Goal: Task Accomplishment & Management: Use online tool/utility

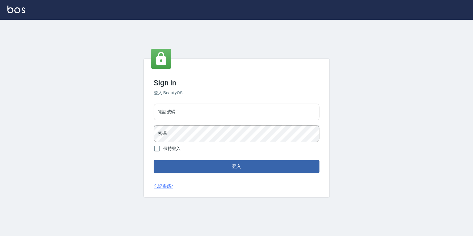
click at [171, 115] on input "電話號碼" at bounding box center [237, 112] width 166 height 17
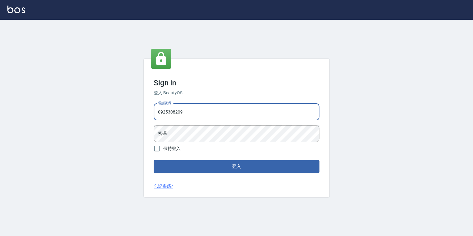
type input "0925308209"
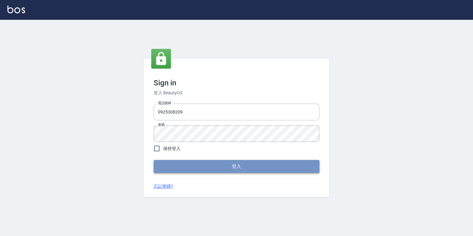
click at [208, 167] on button "登入" at bounding box center [237, 166] width 166 height 13
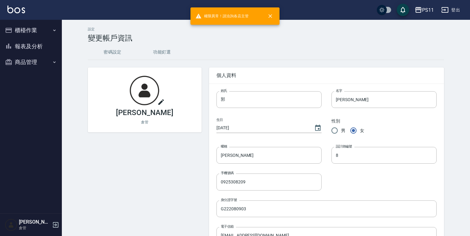
click at [36, 32] on button "櫃檯作業" at bounding box center [30, 30] width 57 height 16
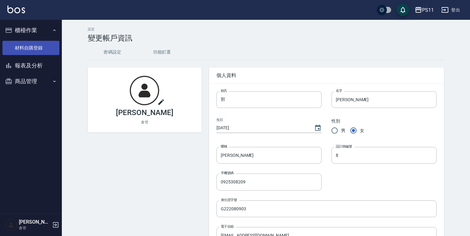
click at [37, 48] on link "材料自購登錄" at bounding box center [30, 48] width 57 height 14
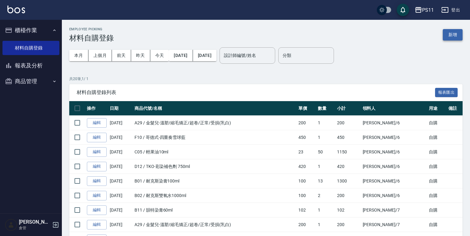
click at [451, 32] on button "新增" at bounding box center [453, 34] width 20 height 11
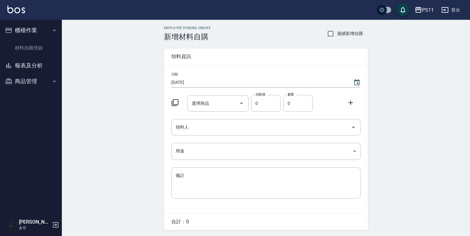
click at [173, 103] on icon at bounding box center [174, 102] width 7 height 7
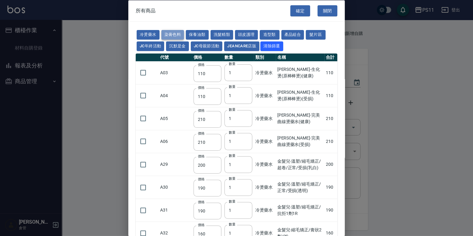
click at [178, 36] on button "染膏色料" at bounding box center [172, 35] width 23 height 10
type input "100"
type input "390"
type input "580"
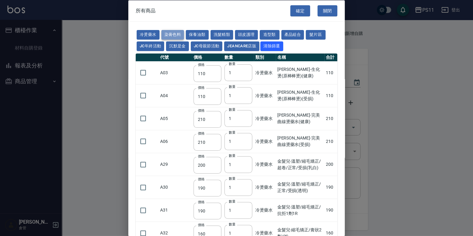
type input "105"
type input "406"
type input "105"
type input "102"
type input "137"
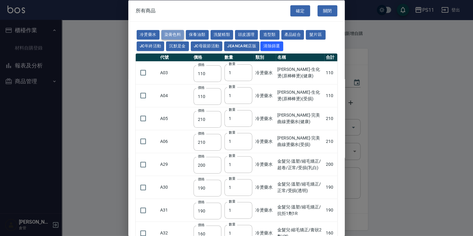
type input "110"
type input "133"
type input "186"
type input "133"
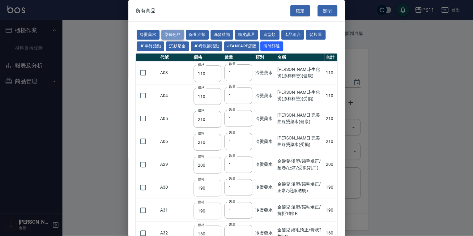
type input "450"
type input "350"
type input "112"
type input "1060"
type input "200"
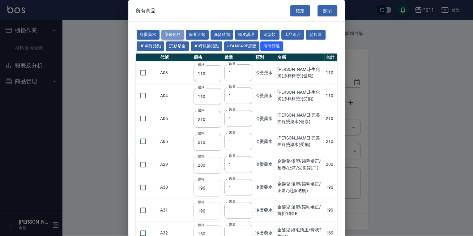
type input "250"
type input "350"
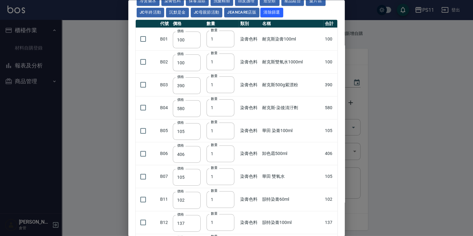
scroll to position [25, 0]
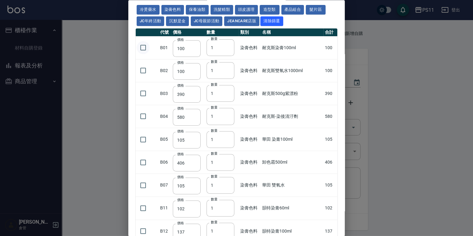
click at [142, 48] on input "checkbox" at bounding box center [143, 47] width 13 height 13
checkbox input "true"
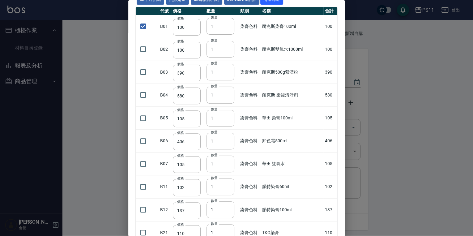
scroll to position [74, 0]
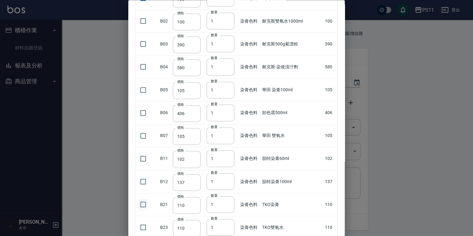
click at [147, 205] on input "checkbox" at bounding box center [143, 204] width 13 height 13
checkbox input "true"
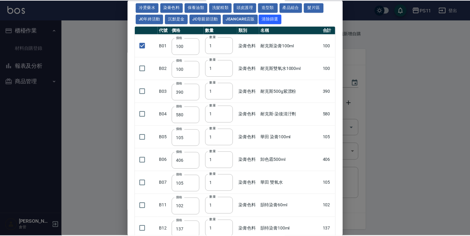
scroll to position [0, 0]
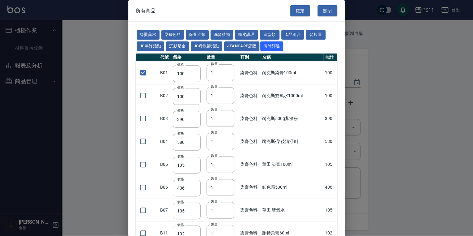
drag, startPoint x: 236, startPoint y: 206, endPoint x: 236, endPoint y: 100, distance: 106.0
click at [302, 12] on button "確定" at bounding box center [300, 10] width 20 height 11
type input "耐克斯染膏100ml"
type input "100"
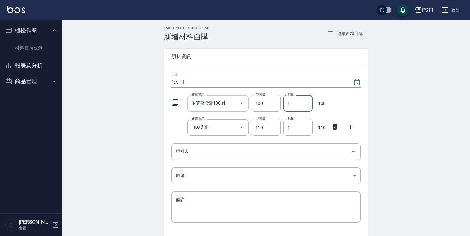
drag, startPoint x: 303, startPoint y: 101, endPoint x: 207, endPoint y: 106, distance: 96.3
click at [207, 106] on div "選擇商品 耐克斯染膏100ml 選擇商品 自購價 100 自購價 數量 1 數量 100" at bounding box center [265, 101] width 192 height 19
type input "21"
drag, startPoint x: 298, startPoint y: 130, endPoint x: 199, endPoint y: 129, distance: 99.2
click at [197, 137] on div "日期 [DATE] 選擇商品 耐克斯染膏100ml 選擇商品 自購價 100 自購價 數量 21 數量 2100 選擇商品 TKO染膏 選擇商品 自購價 11…" at bounding box center [266, 151] width 204 height 172
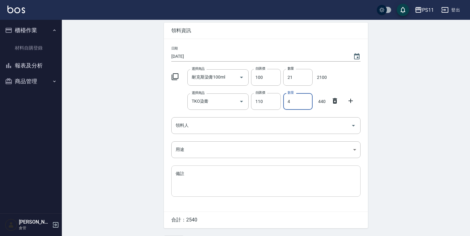
scroll to position [43, 0]
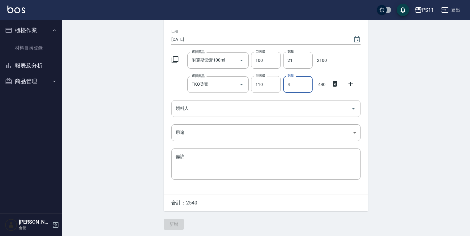
type input "4"
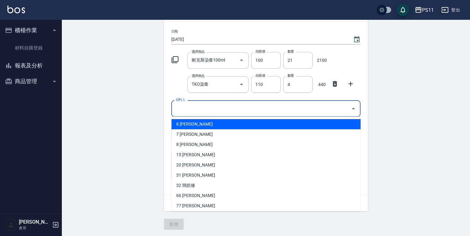
click at [201, 105] on input "領料人" at bounding box center [261, 108] width 174 height 11
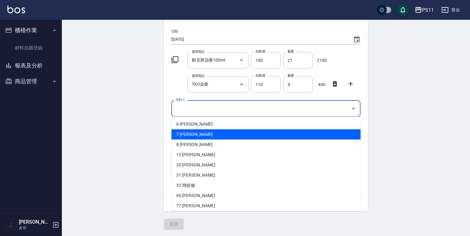
click at [201, 131] on li "7 [PERSON_NAME]" at bounding box center [265, 134] width 189 height 10
type input "[PERSON_NAME]"
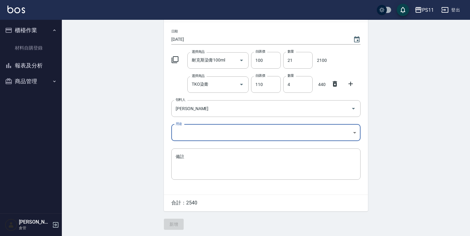
click at [191, 136] on body "PS11 登出 櫃檯作業 材料自購登錄 報表及分析 報表目錄 商品消耗明細 商品進銷貨報表 商品庫存表 商品庫存盤點表 商品管理 商品分類設定 商品列表 商品…" at bounding box center [235, 96] width 470 height 279
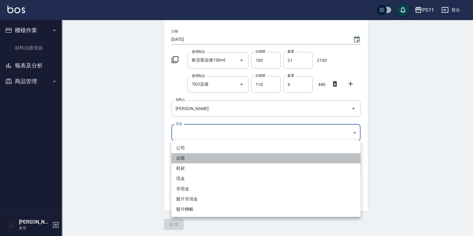
click at [193, 158] on li "自購" at bounding box center [265, 158] width 189 height 10
type input "自購"
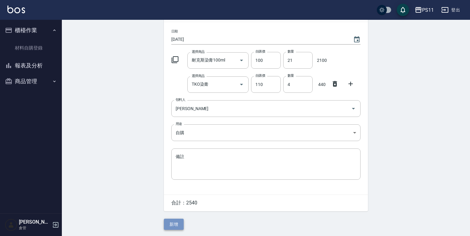
click at [174, 224] on button "新增" at bounding box center [174, 223] width 20 height 11
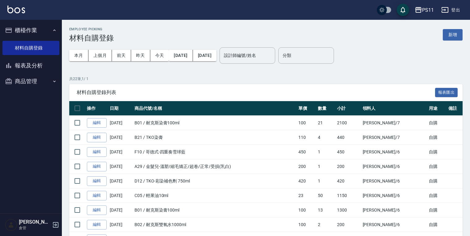
click at [272, 60] on input "設計師編號/姓名" at bounding box center [247, 55] width 50 height 11
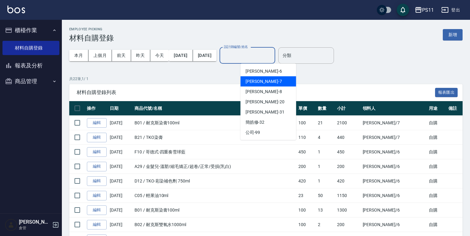
click at [277, 76] on div "[PERSON_NAME]-7" at bounding box center [268, 81] width 56 height 10
type input "[PERSON_NAME]-7"
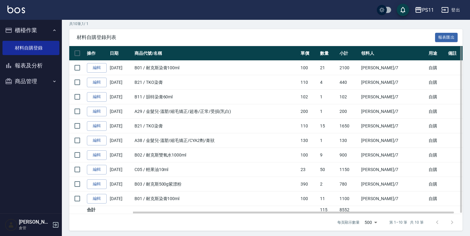
scroll to position [56, 0]
